Goal: Check status

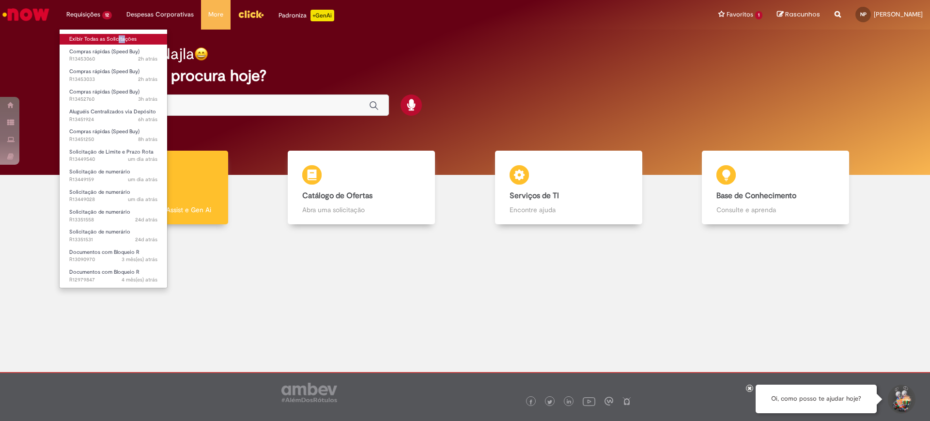
drag, startPoint x: 114, startPoint y: 31, endPoint x: 120, endPoint y: 37, distance: 8.6
click at [120, 37] on ul "Exibir Todas as Solicitações Compras rápidas (Speed Buy) 2h atrás 2 horas atrás…" at bounding box center [113, 158] width 108 height 259
click at [120, 37] on link "Exibir Todas as Solicitações" at bounding box center [113, 39] width 107 height 11
click at [113, 37] on link "Exibir Todas as Solicitações" at bounding box center [113, 39] width 107 height 11
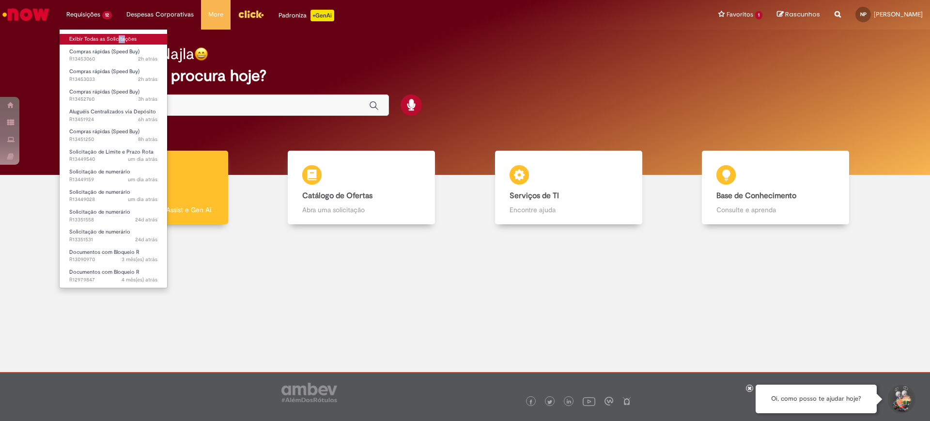
click at [113, 37] on link "Exibir Todas as Solicitações" at bounding box center [113, 39] width 107 height 11
click at [109, 36] on link "Exibir Todas as Solicitações" at bounding box center [113, 39] width 107 height 11
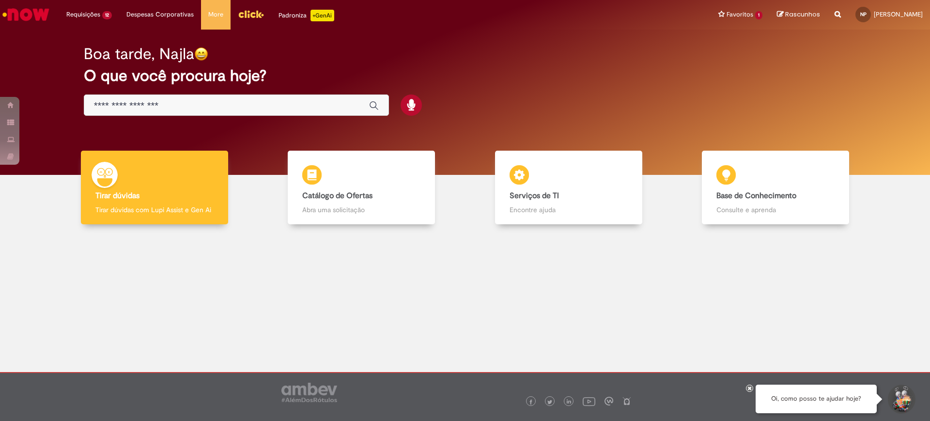
click at [607, 351] on div at bounding box center [464, 302] width 915 height 143
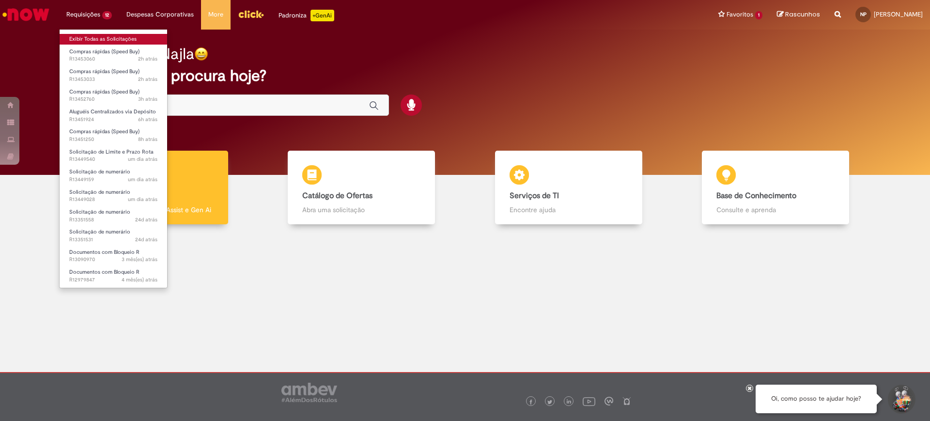
click at [107, 35] on link "Exibir Todas as Solicitações" at bounding box center [113, 39] width 107 height 11
click at [99, 34] on link "Exibir Todas as Solicitações" at bounding box center [113, 39] width 107 height 11
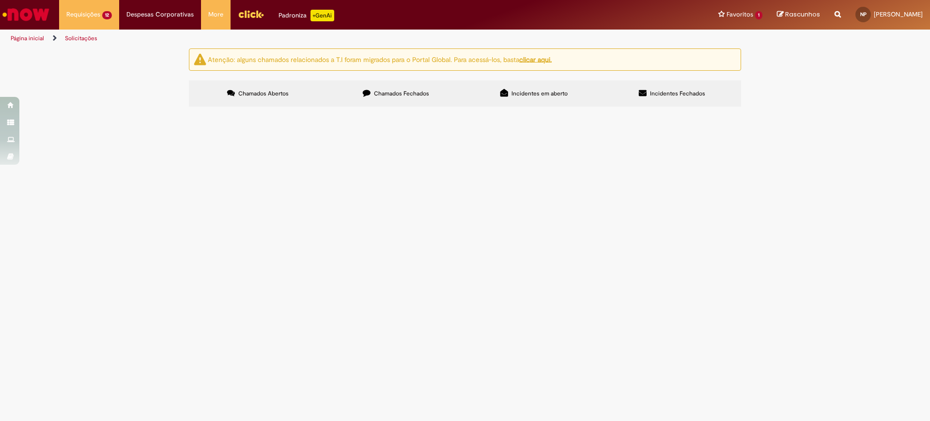
click at [825, 79] on div "Atenção: alguns chamados relacionados a T.I foram migrados para o Portal Global…" at bounding box center [465, 78] width 930 height 61
click at [0, 0] on span "Plataforma Elevatória." at bounding box center [0, 0] width 0 height 0
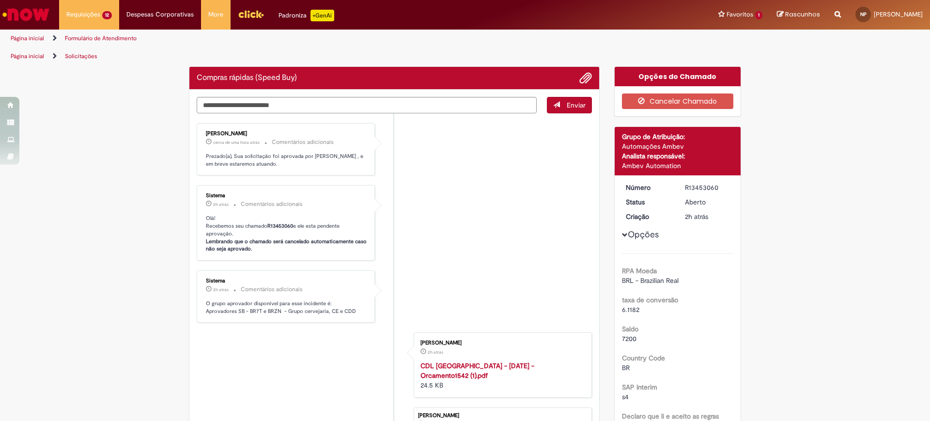
click at [398, 169] on div "Histórico de tíquete" at bounding box center [394, 230] width 24 height 198
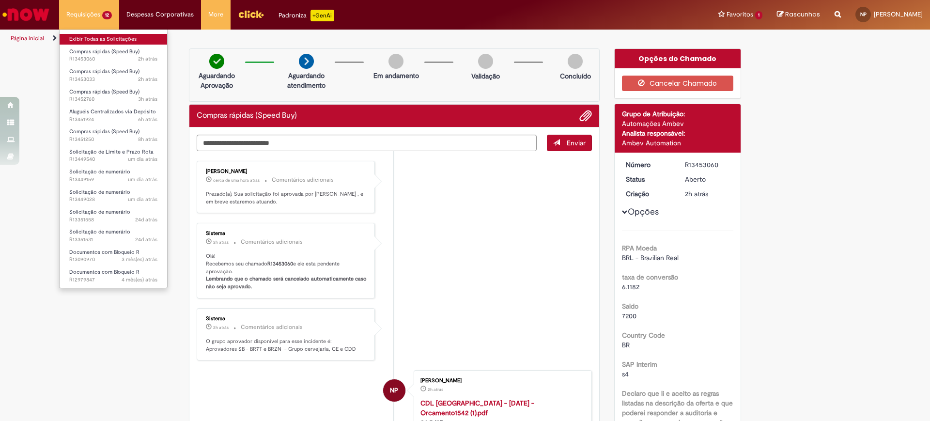
click at [111, 38] on link "Exibir Todas as Solicitações" at bounding box center [113, 39] width 107 height 11
